Goal: Navigation & Orientation: Find specific page/section

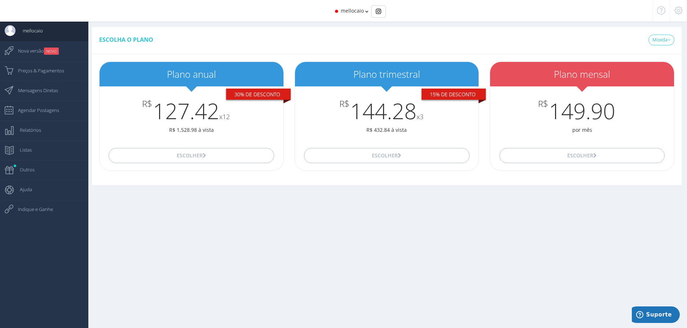
click at [367, 14] on div "mellocaio" at bounding box center [343, 11] width 579 height 22
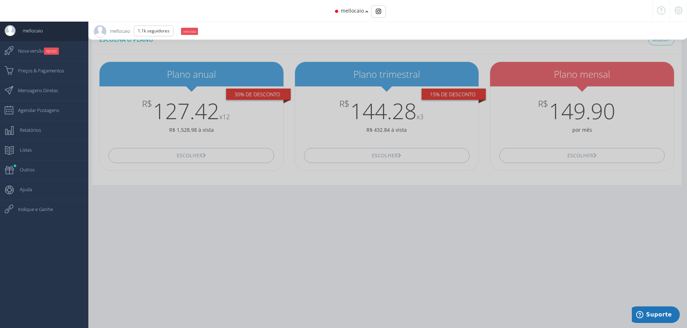
click at [363, 14] on span "mellocaio" at bounding box center [352, 10] width 23 height 7
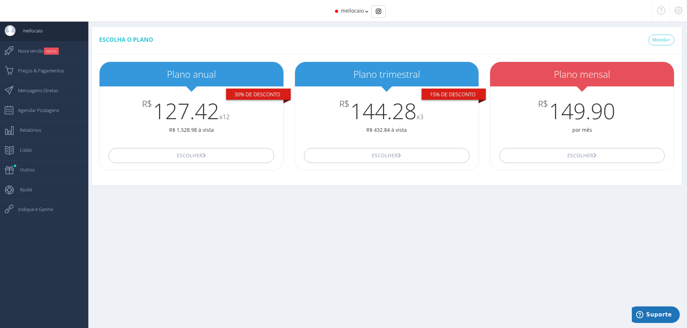
click at [677, 10] on icon at bounding box center [678, 10] width 8 height 5
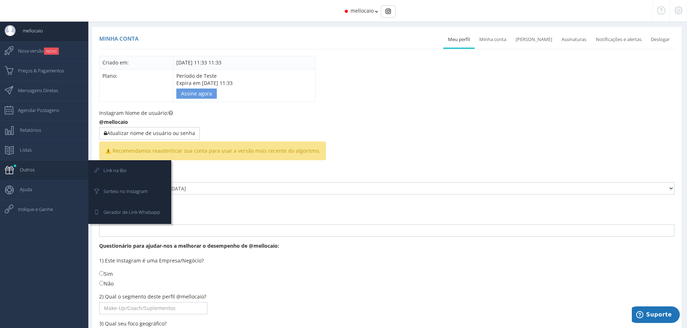
click at [37, 172] on link "Outros" at bounding box center [44, 170] width 88 height 20
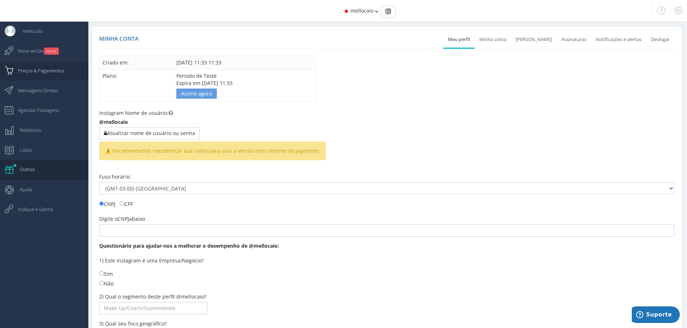
click at [36, 69] on span "Preços & Pagamentos" at bounding box center [37, 71] width 53 height 18
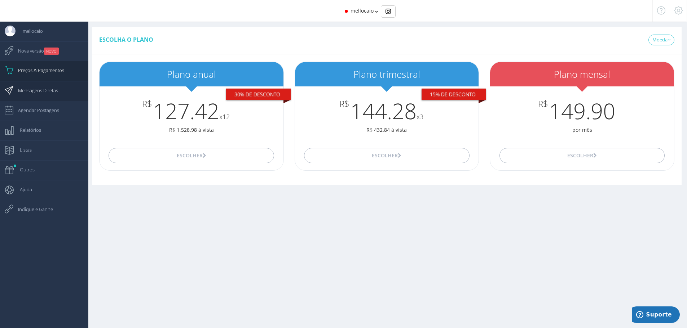
click at [33, 96] on span "Mensagens Diretas" at bounding box center [34, 90] width 47 height 18
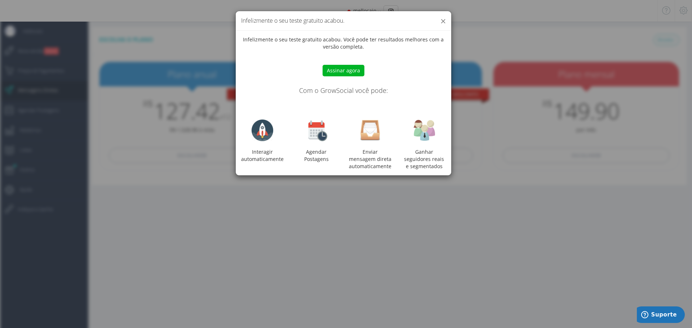
click at [442, 22] on button "×" at bounding box center [443, 21] width 5 height 10
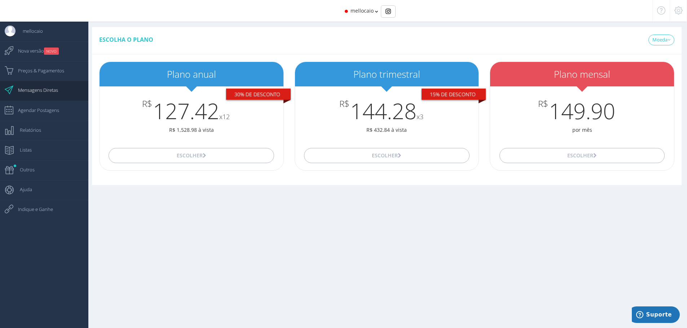
click at [679, 11] on icon at bounding box center [678, 10] width 8 height 5
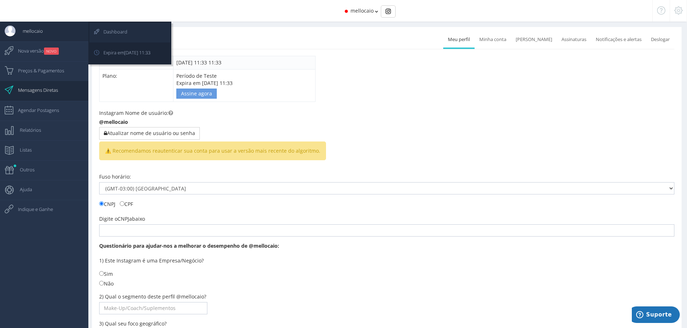
click at [128, 29] on link "Dashboard" at bounding box center [129, 33] width 81 height 20
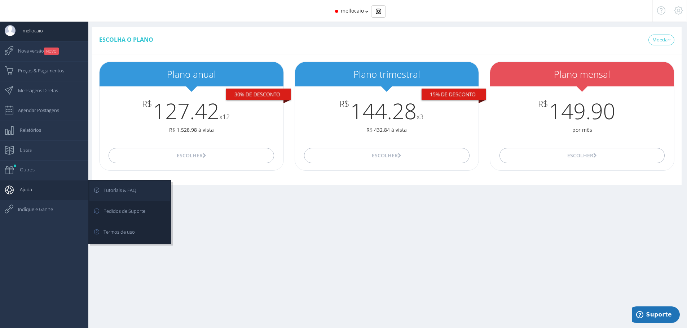
click at [125, 192] on span "Tutoriais & FAQ" at bounding box center [116, 190] width 40 height 18
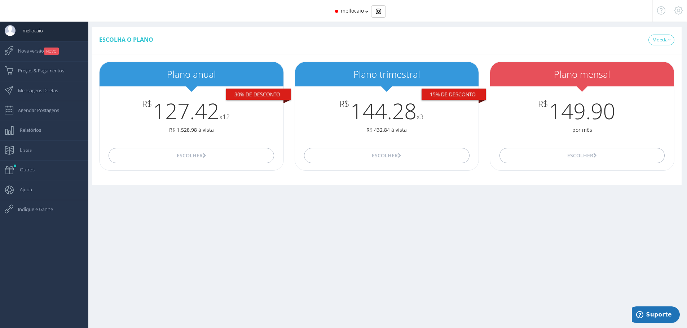
click at [680, 13] on icon at bounding box center [678, 10] width 8 height 5
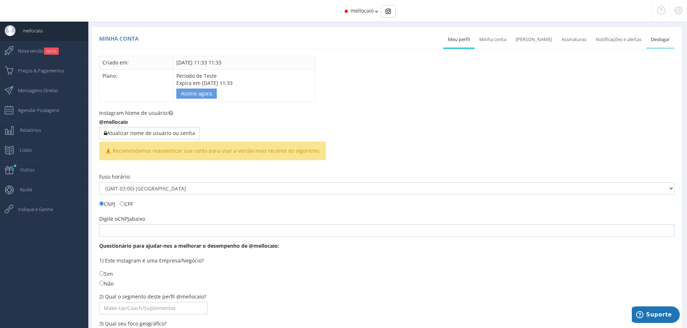
click at [664, 40] on link "Deslogar" at bounding box center [660, 40] width 28 height 16
